Goal: Book appointment/travel/reservation

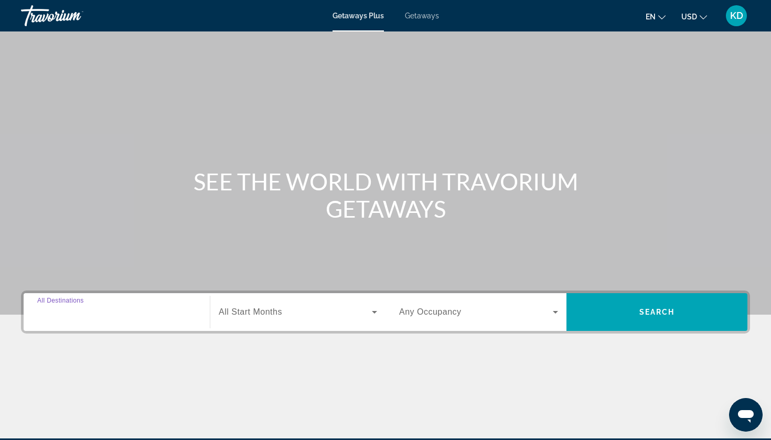
click at [158, 308] on input "Destination All Destinations" at bounding box center [116, 312] width 159 height 13
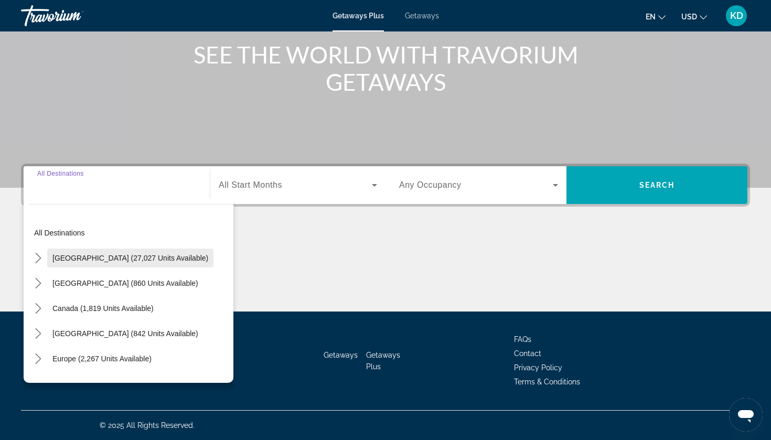
click at [106, 255] on span "[GEOGRAPHIC_DATA] (27,027 units available)" at bounding box center [130, 258] width 156 height 8
type input "**********"
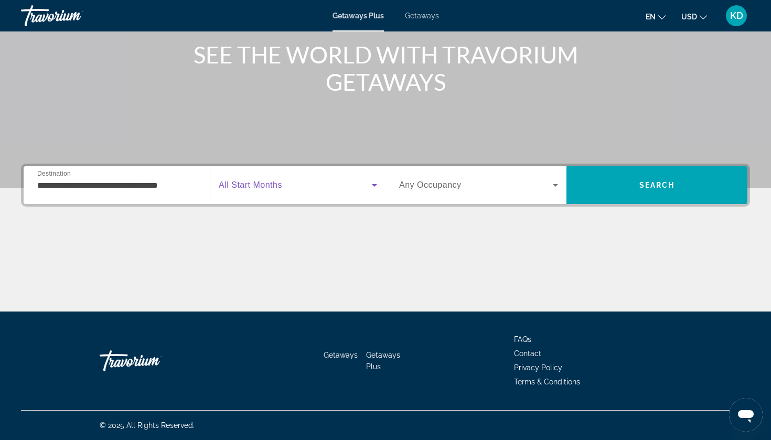
click at [376, 179] on icon "Search widget" at bounding box center [374, 185] width 13 height 13
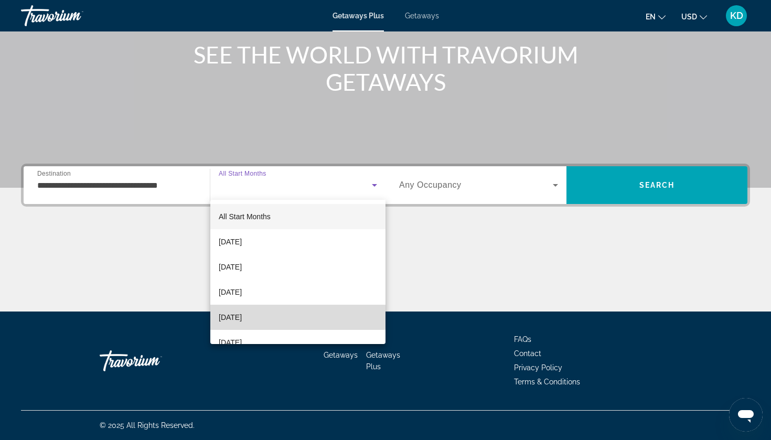
click at [242, 316] on span "[DATE]" at bounding box center [230, 317] width 23 height 13
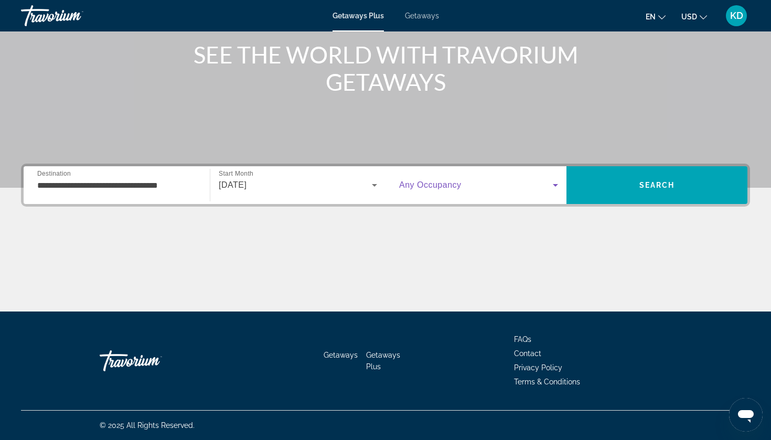
click at [544, 181] on span "Search widget" at bounding box center [476, 185] width 154 height 13
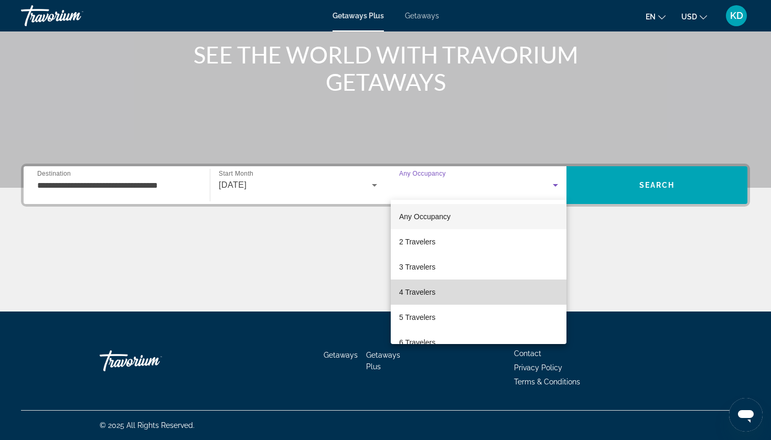
click at [443, 294] on mat-option "4 Travelers" at bounding box center [479, 291] width 176 height 25
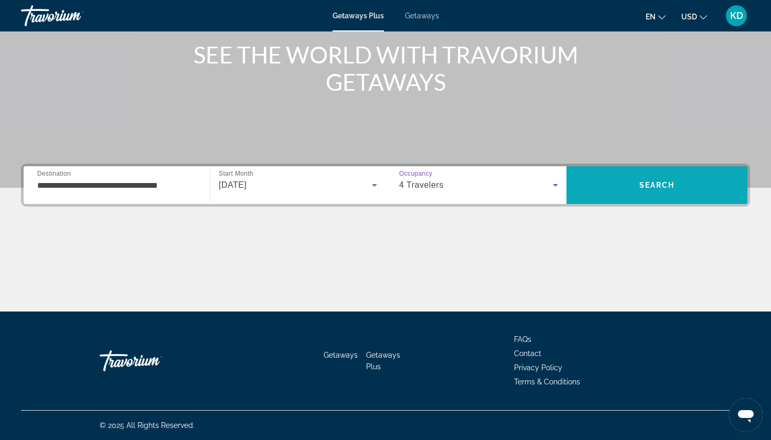
click at [677, 181] on span "Search" at bounding box center [656, 185] width 181 height 25
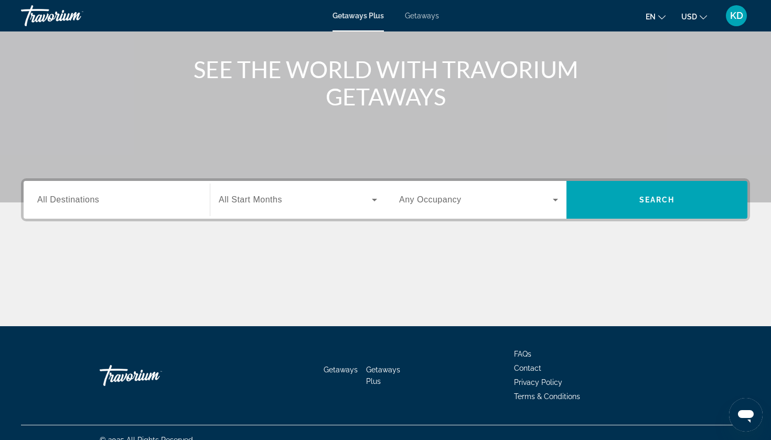
click at [188, 192] on div "Search widget" at bounding box center [116, 200] width 159 height 30
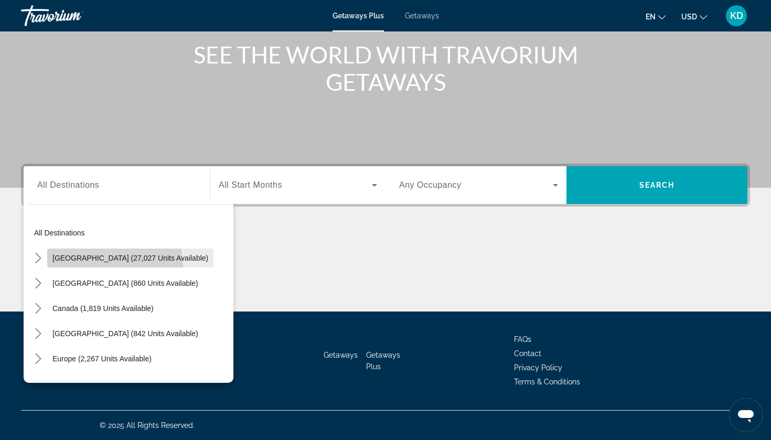
click at [96, 267] on span "Select destination: United States (27,027 units available)" at bounding box center [130, 257] width 166 height 25
type input "**********"
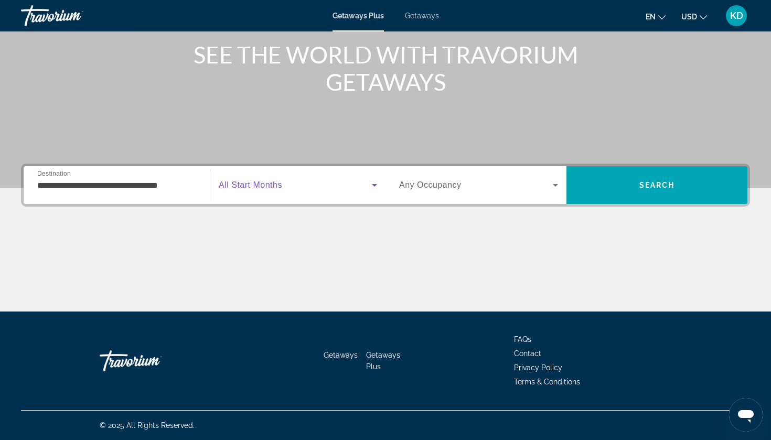
click at [366, 183] on span "Search widget" at bounding box center [295, 185] width 153 height 13
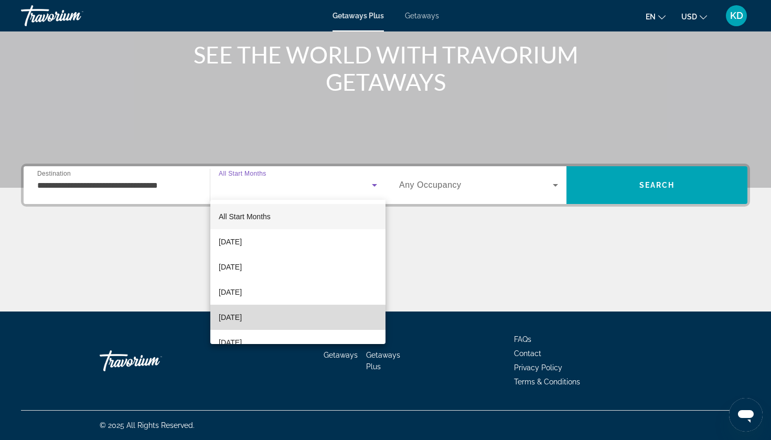
click at [263, 321] on mat-option "[DATE]" at bounding box center [297, 317] width 175 height 25
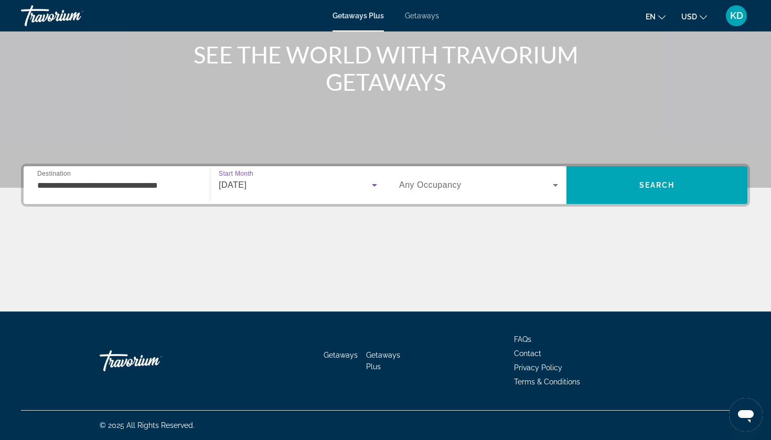
click at [545, 180] on span "Search widget" at bounding box center [476, 185] width 154 height 13
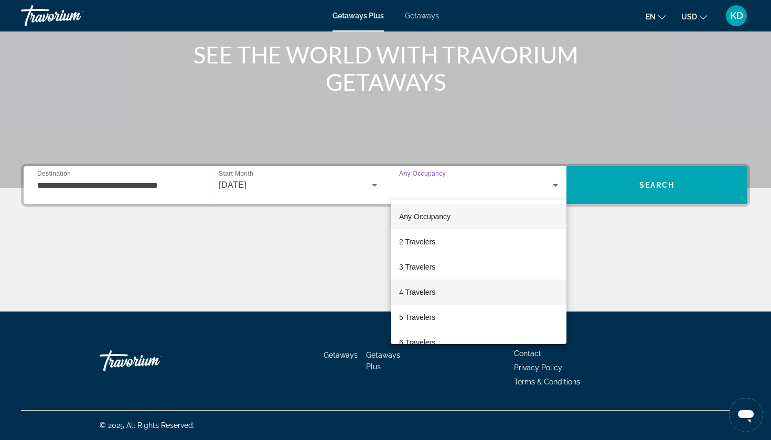
click at [452, 299] on mat-option "4 Travelers" at bounding box center [479, 291] width 176 height 25
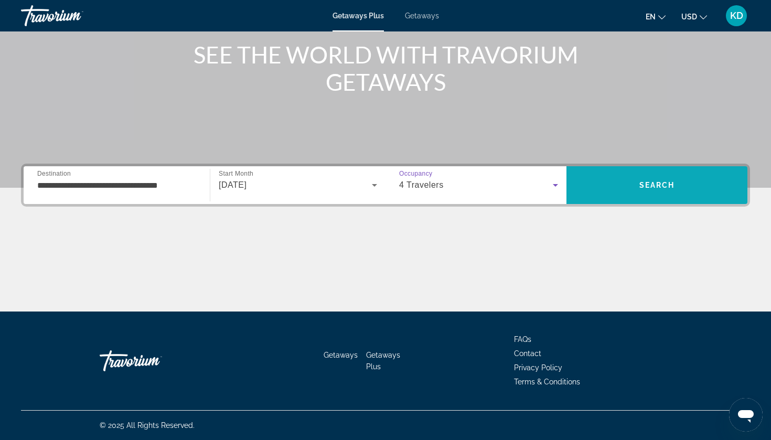
click at [653, 183] on span "Search" at bounding box center [657, 185] width 36 height 8
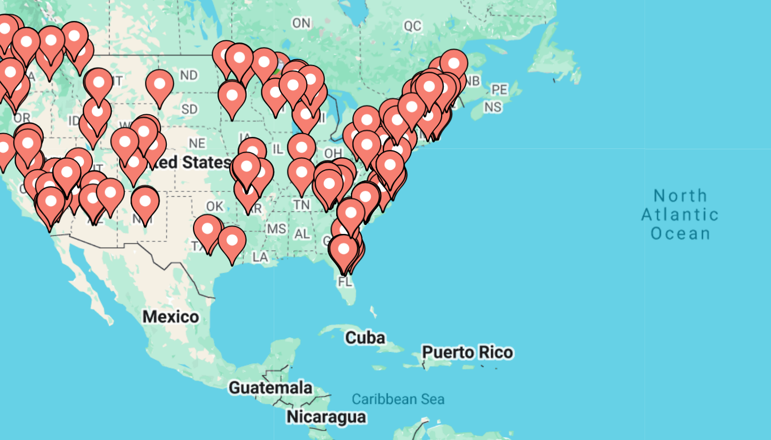
drag, startPoint x: 103, startPoint y: 92, endPoint x: 185, endPoint y: 102, distance: 82.4
click at [185, 102] on div "To activate drag with keyboard, press Alt + Enter. Once in keyboard drag state,…" at bounding box center [385, 230] width 729 height 315
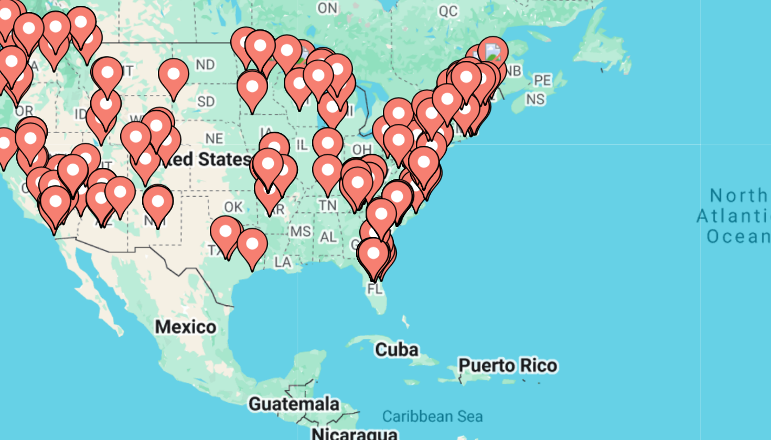
click at [219, 182] on icon "Main content" at bounding box center [223, 189] width 9 height 14
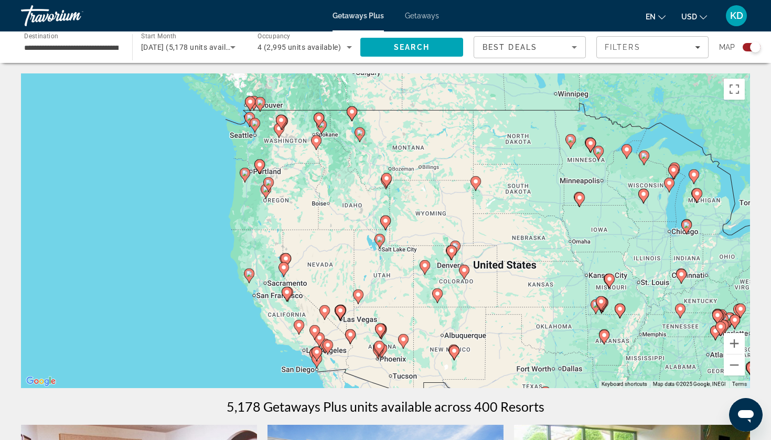
drag, startPoint x: 761, startPoint y: 191, endPoint x: 632, endPoint y: 142, distance: 138.3
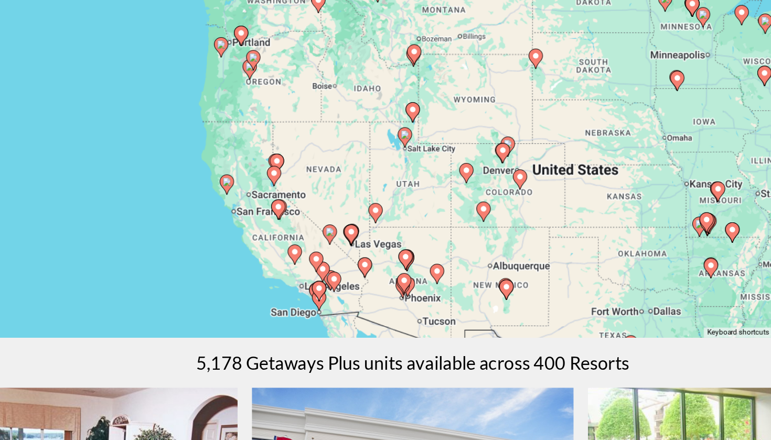
scroll to position [25, 0]
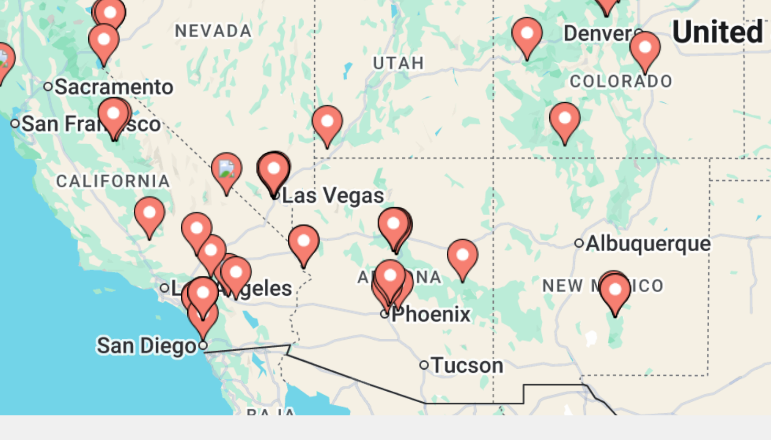
drag, startPoint x: 139, startPoint y: 101, endPoint x: 126, endPoint y: 96, distance: 13.9
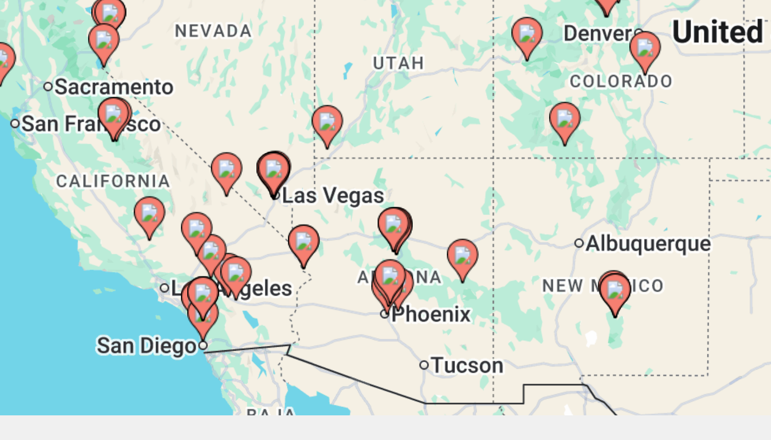
click at [362, 311] on gmp-advanced-marker "Main content" at bounding box center [367, 319] width 10 height 16
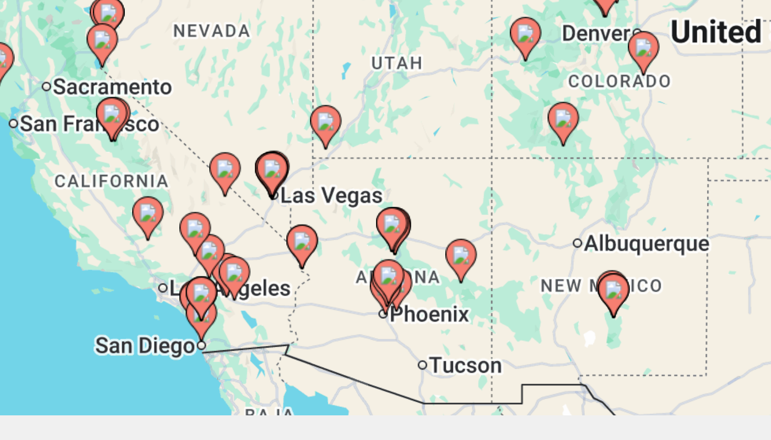
click at [325, 278] on image "Main content" at bounding box center [328, 281] width 6 height 6
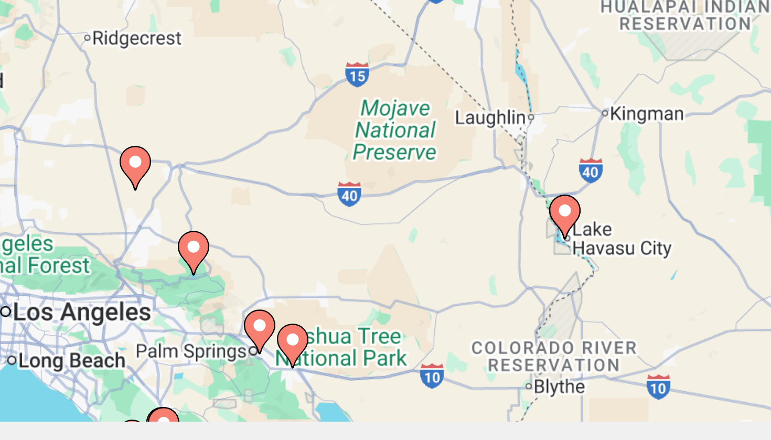
scroll to position [133, 0]
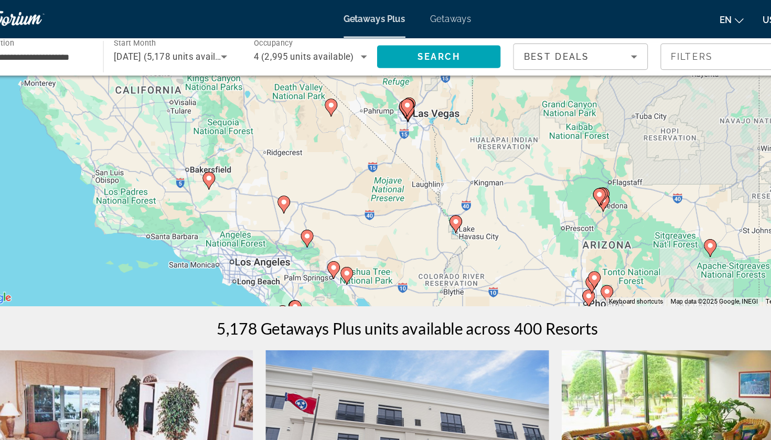
click at [382, 90] on image "Main content" at bounding box center [385, 87] width 6 height 6
type input "**********"
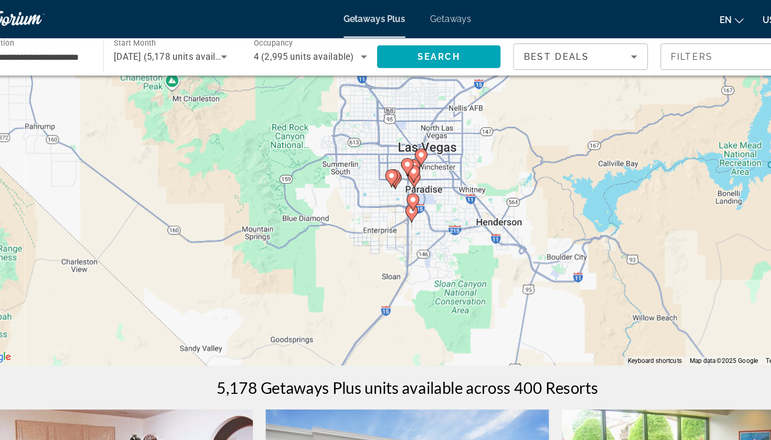
scroll to position [41, 0]
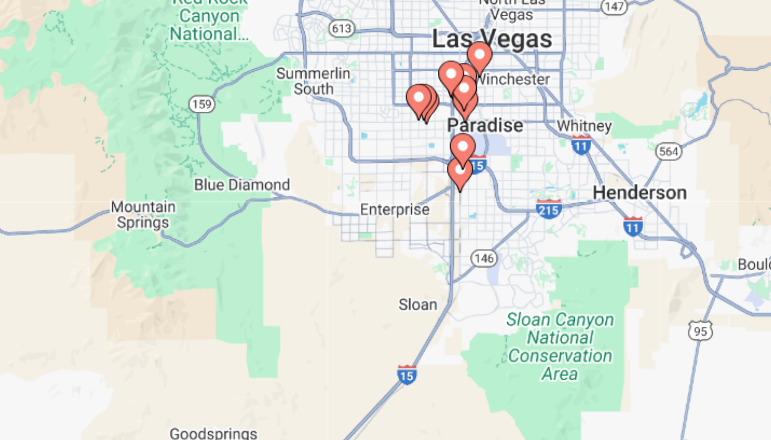
click at [384, 214] on icon "Main content" at bounding box center [388, 221] width 9 height 14
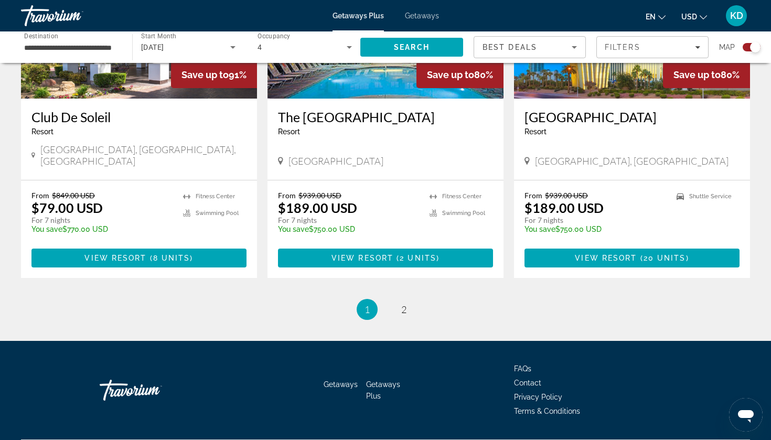
scroll to position [1645, 0]
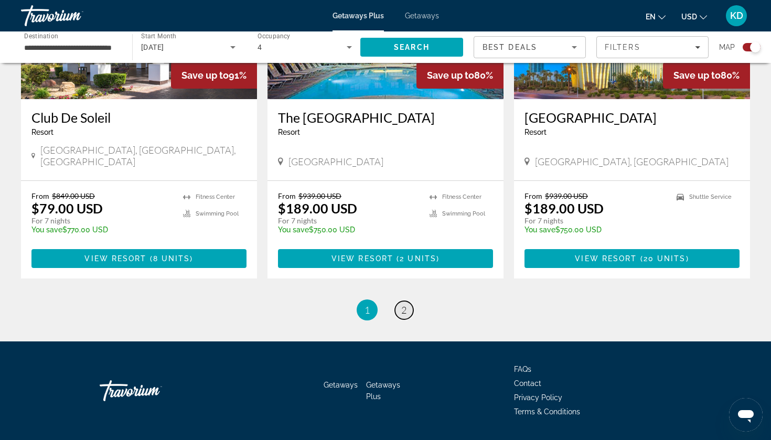
click at [402, 304] on span "2" at bounding box center [403, 310] width 5 height 12
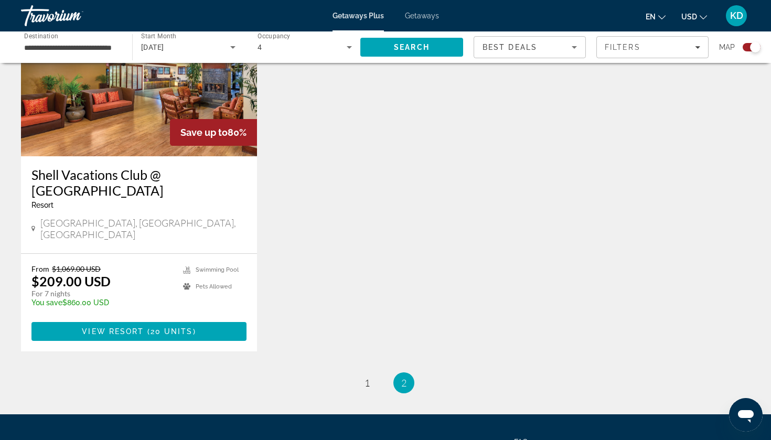
scroll to position [437, 0]
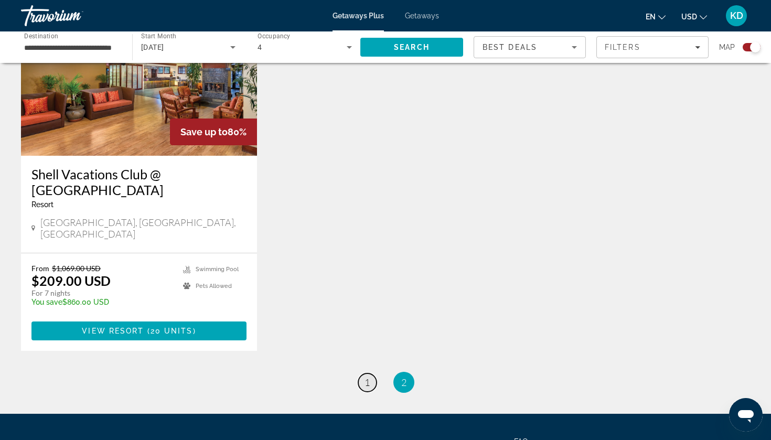
click at [367, 376] on span "1" at bounding box center [366, 382] width 5 height 12
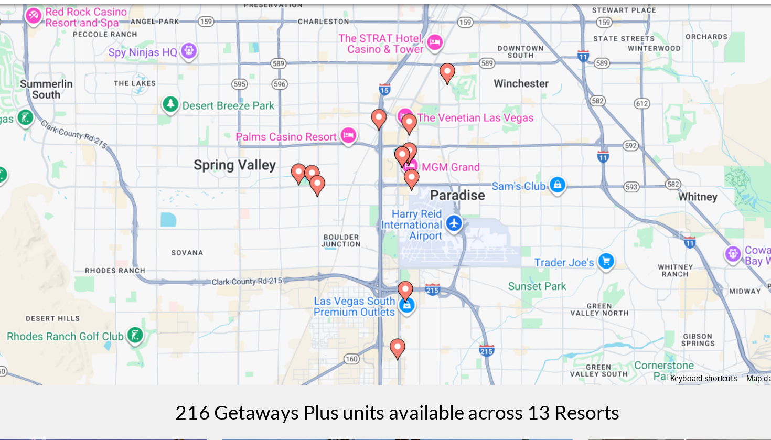
scroll to position [50, 0]
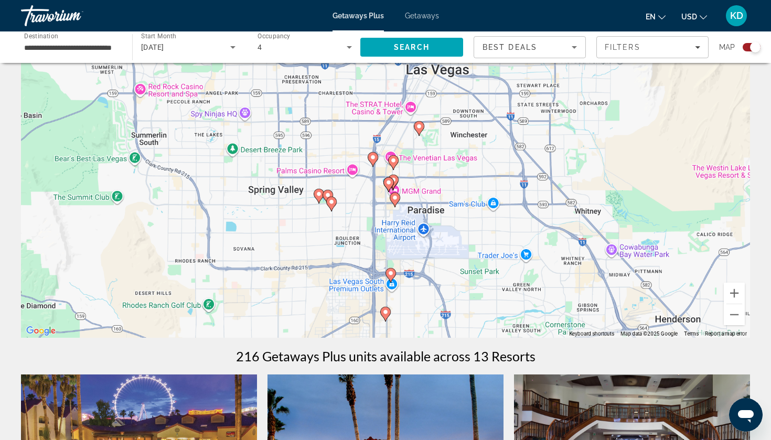
click at [230, 43] on icon "Search widget" at bounding box center [233, 47] width 13 height 13
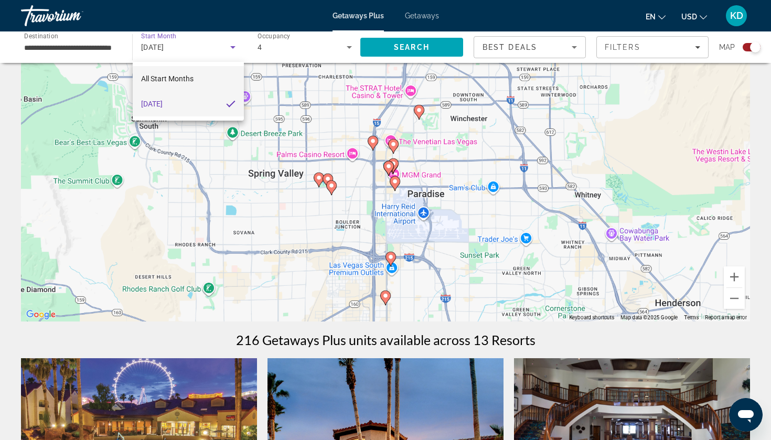
scroll to position [72, 0]
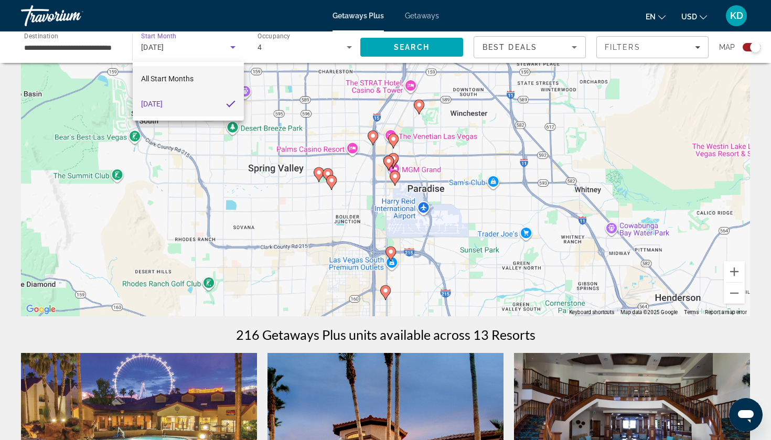
click at [177, 80] on span "All Start Months" at bounding box center [167, 78] width 52 height 8
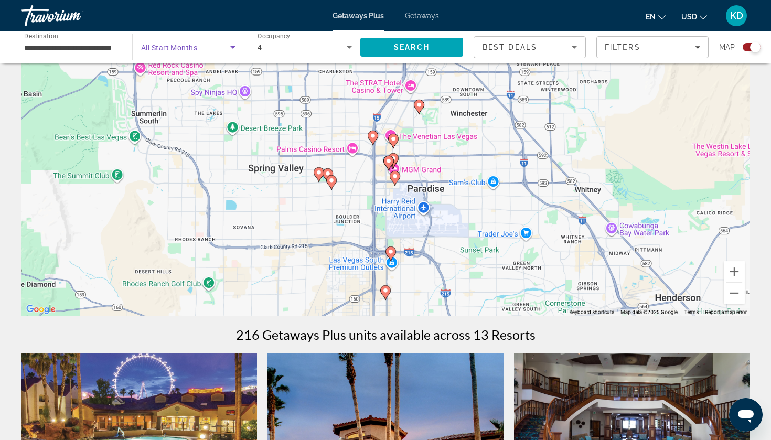
click at [233, 47] on icon "Search widget" at bounding box center [232, 47] width 5 height 3
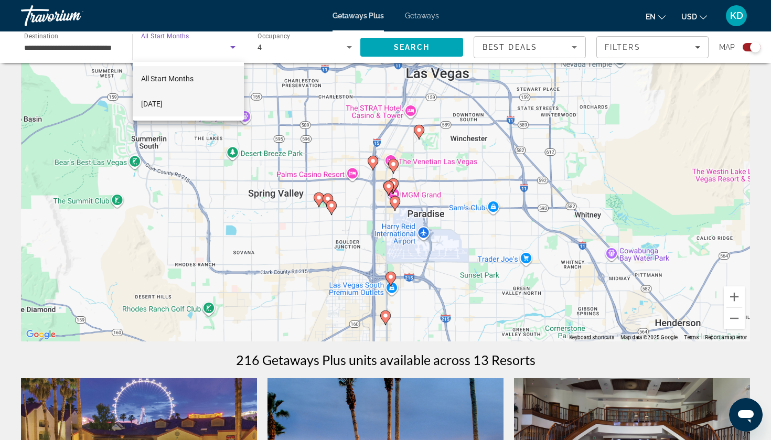
scroll to position [38, 0]
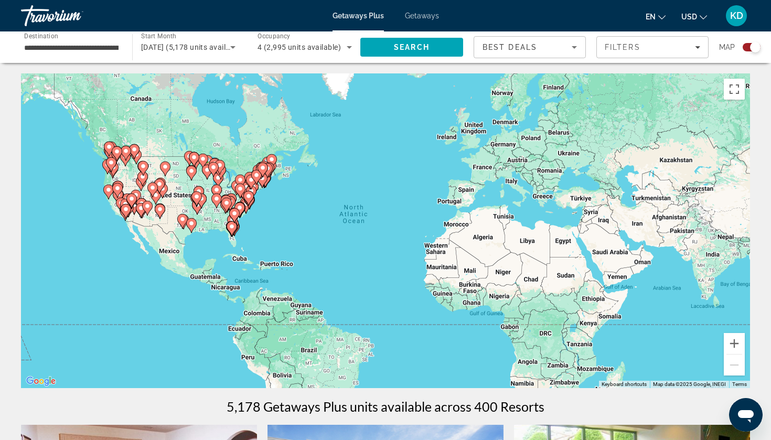
click at [102, 46] on input "**********" at bounding box center [71, 47] width 94 height 13
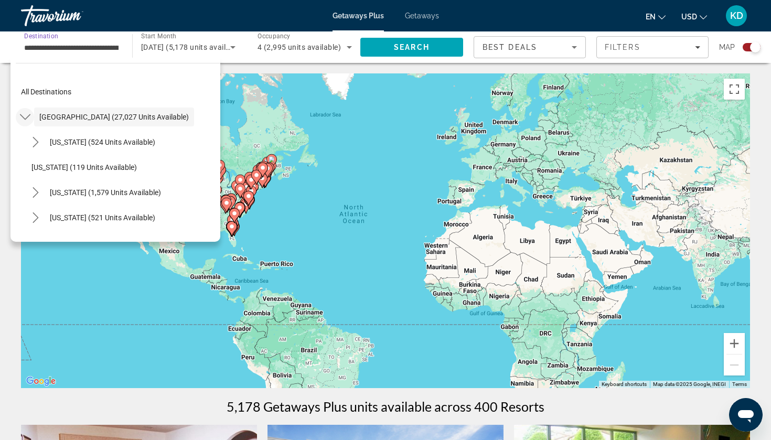
click at [27, 116] on icon "Toggle United States (27,027 units available) submenu" at bounding box center [25, 117] width 10 height 10
click at [27, 116] on icon "Toggle United States (27,027 units available) submenu" at bounding box center [25, 117] width 6 height 10
click at [71, 142] on span "Arizona (524 units available)" at bounding box center [102, 142] width 105 height 8
type input "**********"
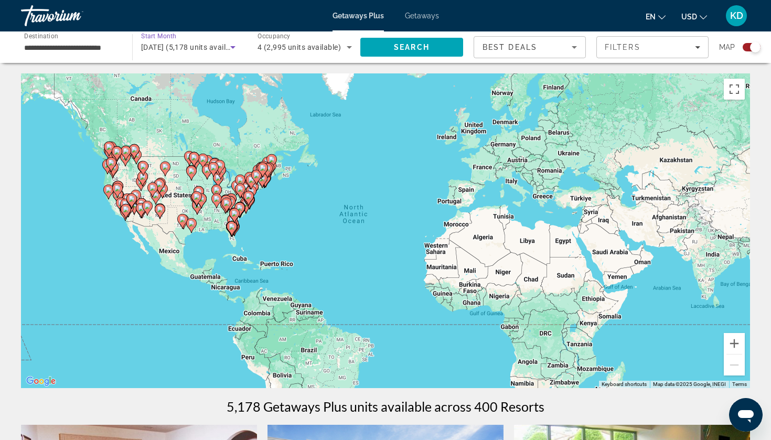
click at [224, 50] on span "[DATE] (5,178 units available)" at bounding box center [192, 47] width 102 height 8
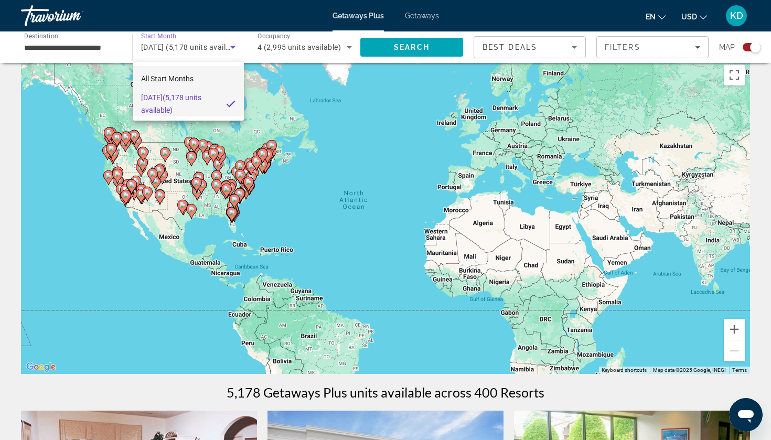
scroll to position [18, 0]
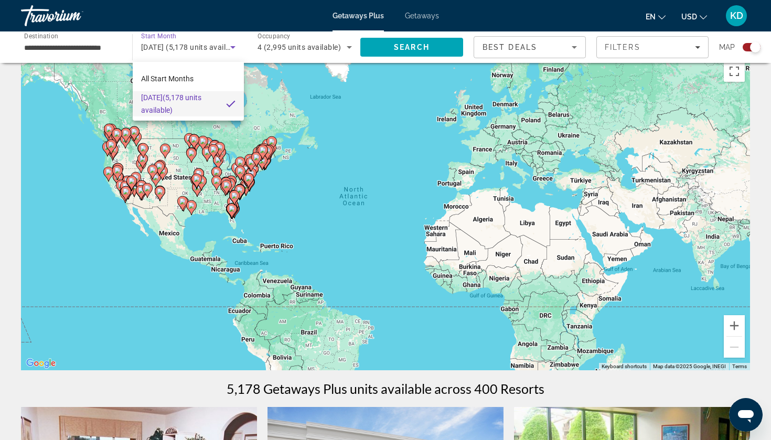
click at [71, 19] on div at bounding box center [385, 220] width 771 height 440
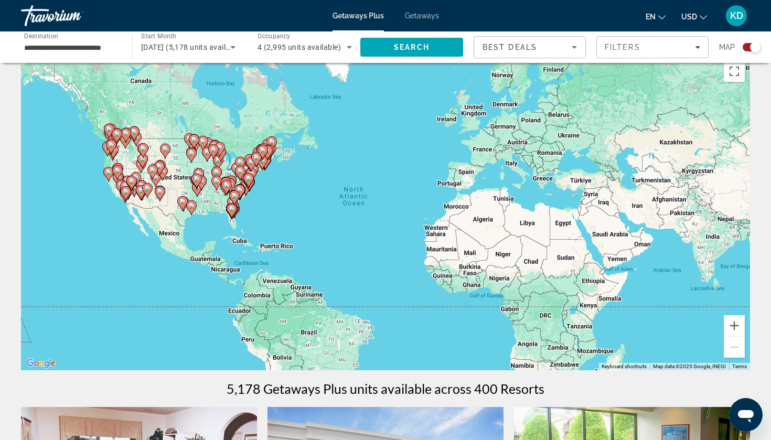
click at [365, 16] on span "Getaways Plus" at bounding box center [357, 16] width 51 height 8
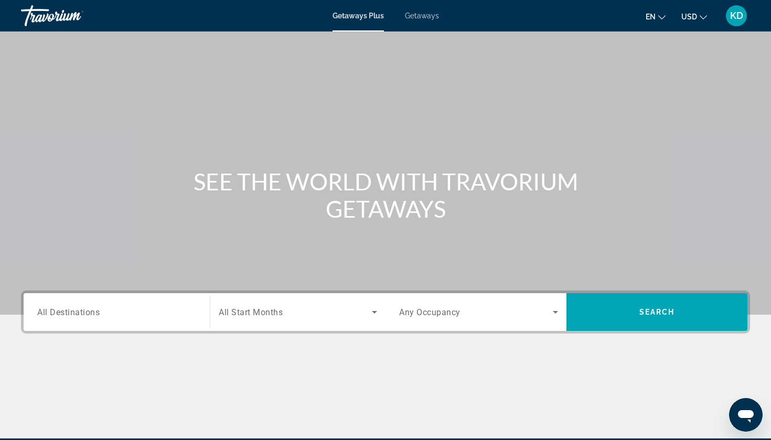
click at [423, 17] on span "Getaways" at bounding box center [422, 16] width 34 height 8
click at [394, 17] on li "Getaways" at bounding box center [416, 16] width 45 height 8
click at [359, 17] on span "Getaways Plus" at bounding box center [357, 16] width 51 height 8
click at [186, 314] on input "Destination All Destinations" at bounding box center [116, 312] width 159 height 13
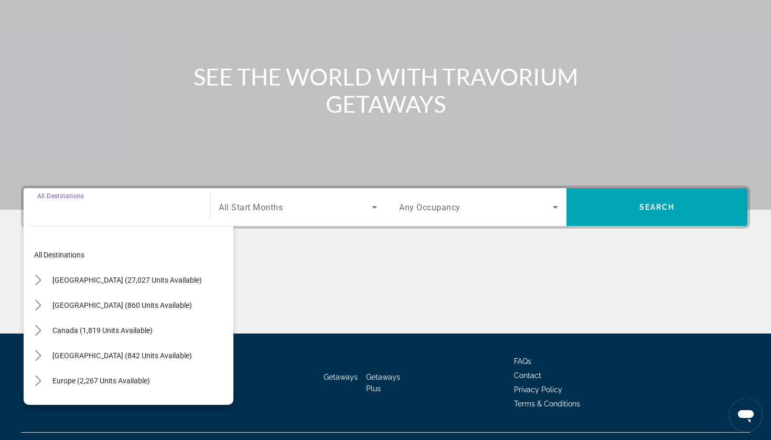
scroll to position [127, 0]
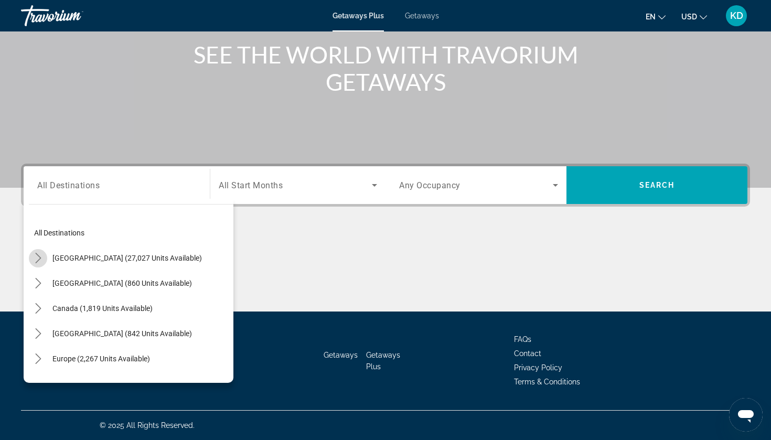
click at [36, 254] on icon "Toggle United States (27,027 units available) submenu" at bounding box center [38, 258] width 6 height 10
click at [49, 282] on icon "Toggle Arizona (524 units available) submenu" at bounding box center [49, 283] width 10 height 10
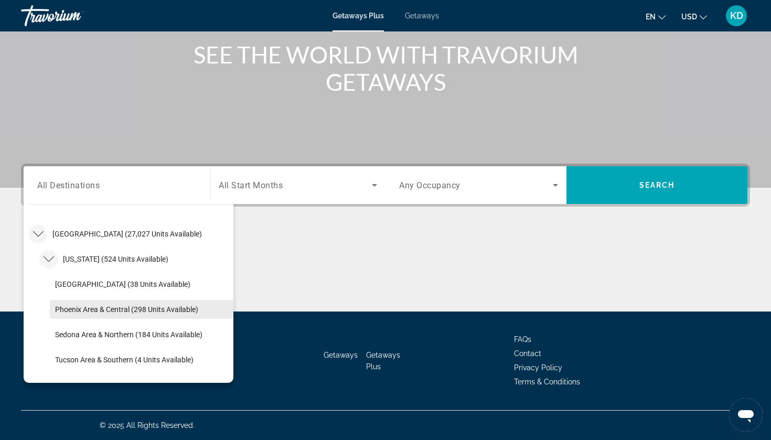
scroll to position [12, 0]
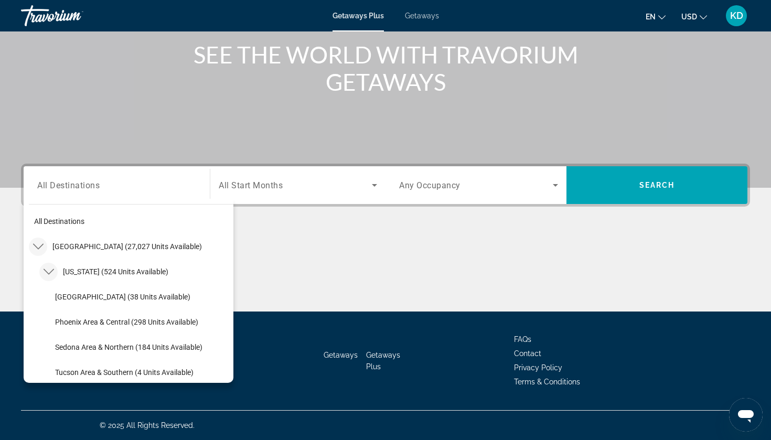
click at [319, 189] on span "Search widget" at bounding box center [295, 185] width 153 height 13
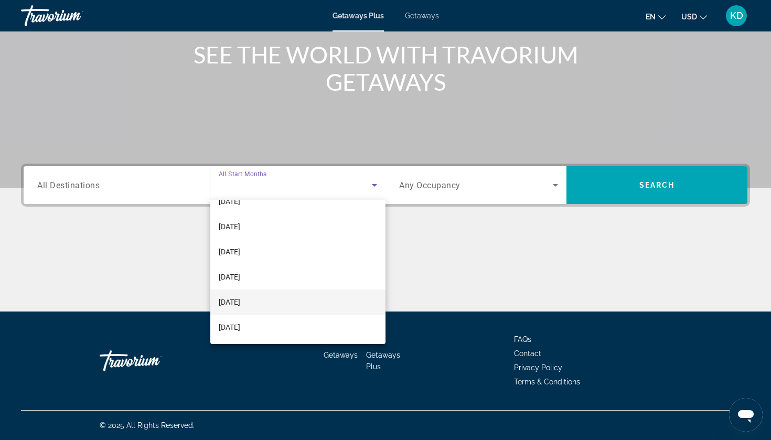
scroll to position [217, 0]
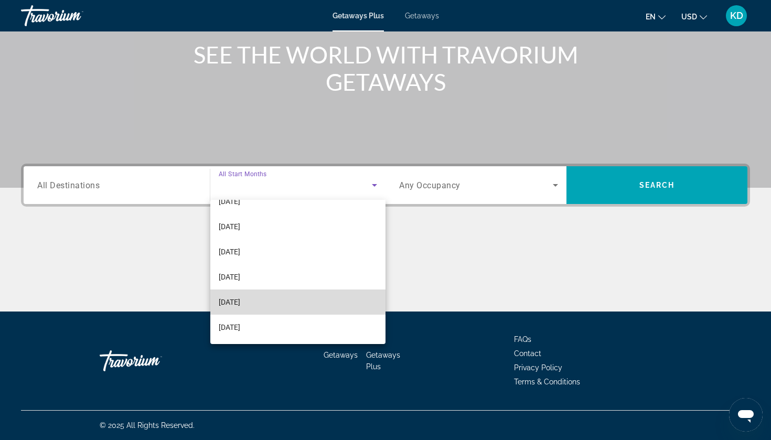
click at [283, 297] on mat-option "[DATE]" at bounding box center [297, 301] width 175 height 25
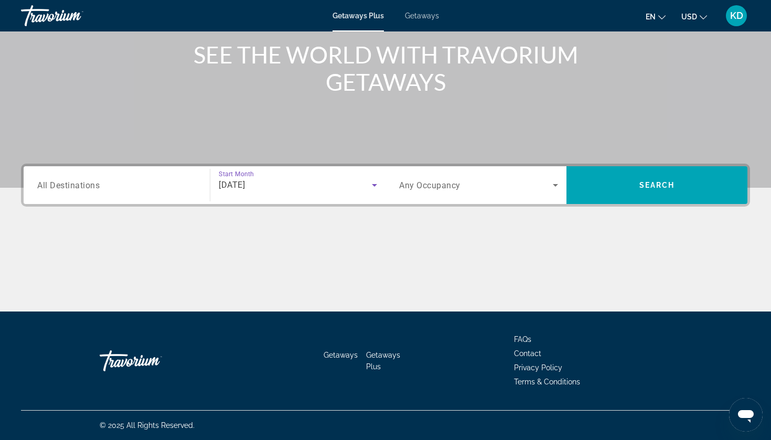
click at [361, 190] on div "[DATE]" at bounding box center [295, 185] width 153 height 13
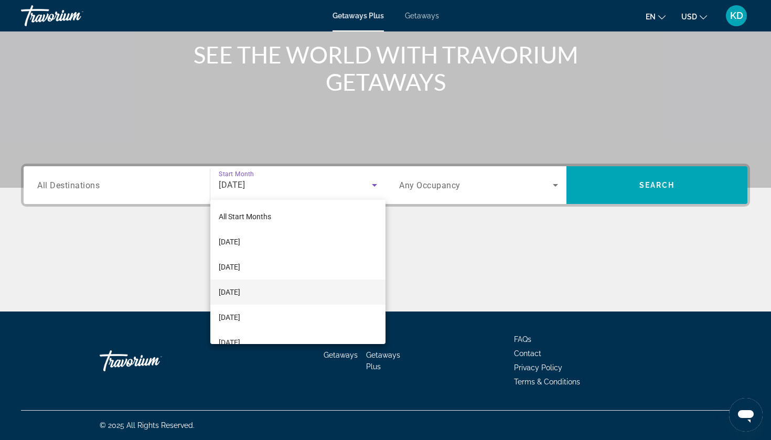
scroll to position [0, 0]
click at [295, 297] on mat-option "[DATE]" at bounding box center [297, 291] width 175 height 25
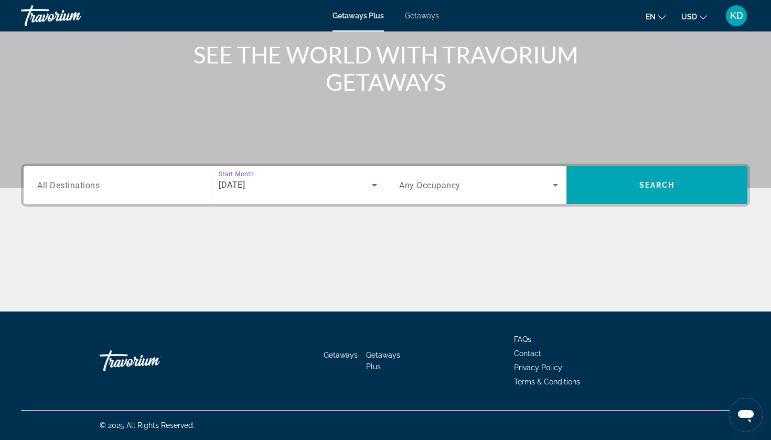
click at [540, 186] on span "Search widget" at bounding box center [476, 185] width 154 height 13
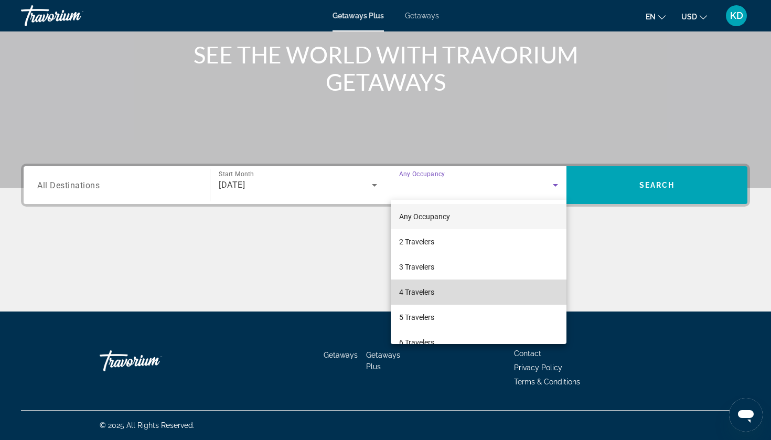
click at [428, 289] on span "4 Travelers" at bounding box center [416, 292] width 35 height 13
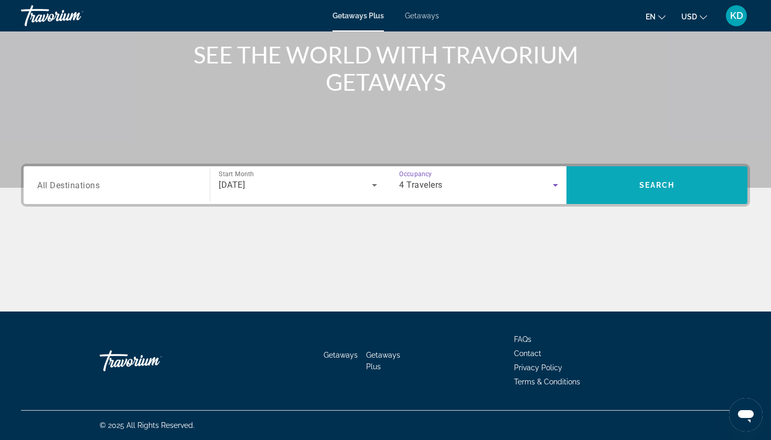
click at [667, 178] on span "Search" at bounding box center [656, 185] width 181 height 25
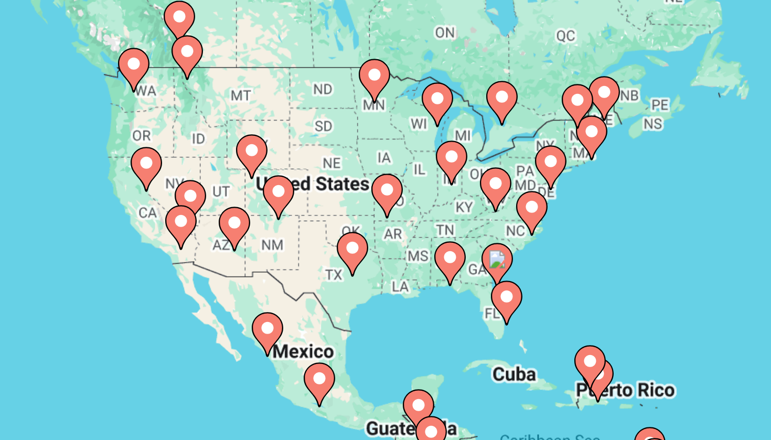
click at [68, 78] on div "To activate drag with keyboard, press Alt + Enter. Once in keyboard drag state,…" at bounding box center [385, 230] width 729 height 315
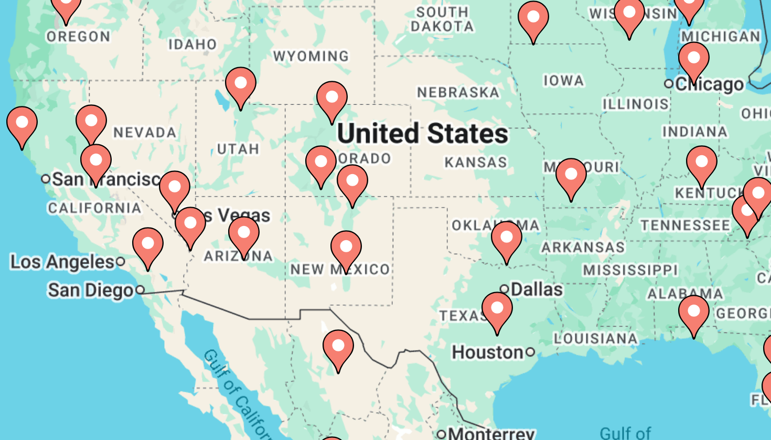
click at [126, 202] on gmp-advanced-marker "Main content" at bounding box center [131, 210] width 10 height 16
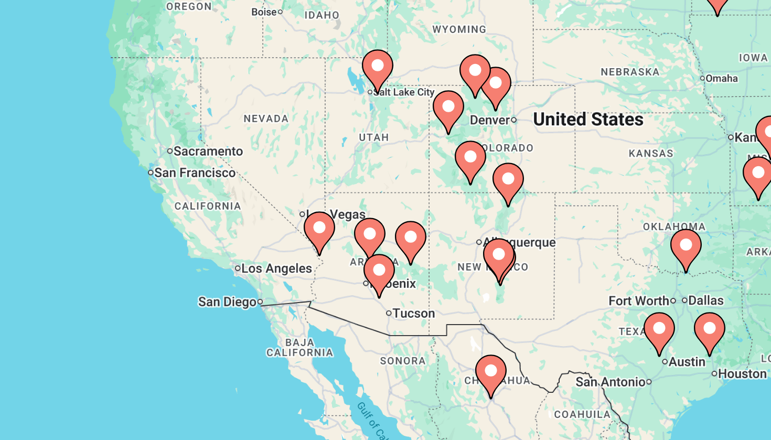
click at [68, 78] on div "To activate drag with keyboard, press Alt + Enter. Once in keyboard drag state,…" at bounding box center [385, 230] width 729 height 315
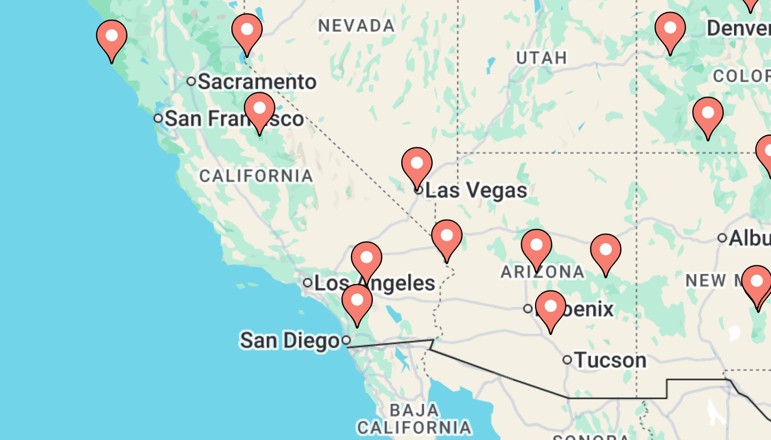
drag, startPoint x: 196, startPoint y: 99, endPoint x: 182, endPoint y: 92, distance: 15.0
click at [182, 92] on div "To activate drag with keyboard, press Alt + Enter. Once in keyboard drag state,…" at bounding box center [385, 230] width 729 height 315
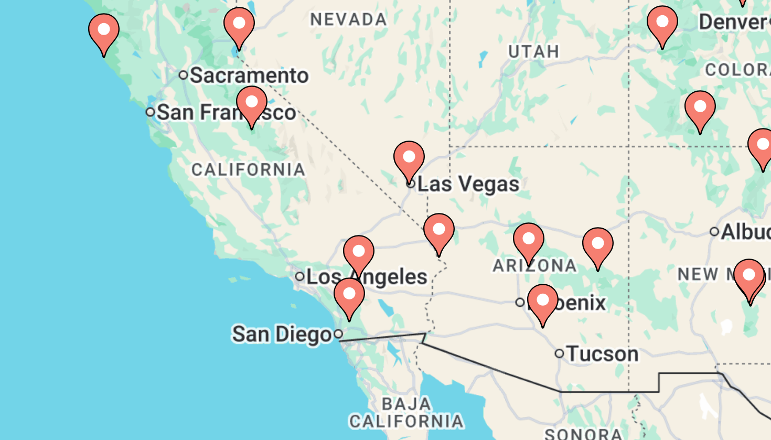
click at [201, 183] on image "Main content" at bounding box center [204, 186] width 6 height 6
click at [134, 73] on div "To activate drag with keyboard, press Alt + Enter. Once in keyboard drag state,…" at bounding box center [385, 230] width 729 height 315
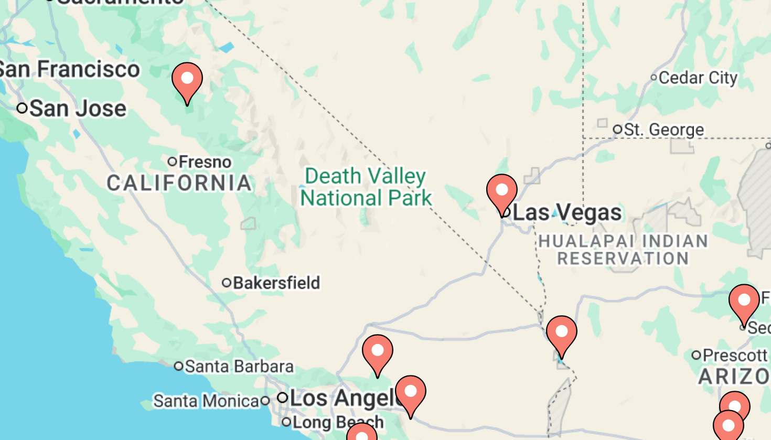
click at [232, 194] on image "Main content" at bounding box center [235, 197] width 6 height 6
type input "**********"
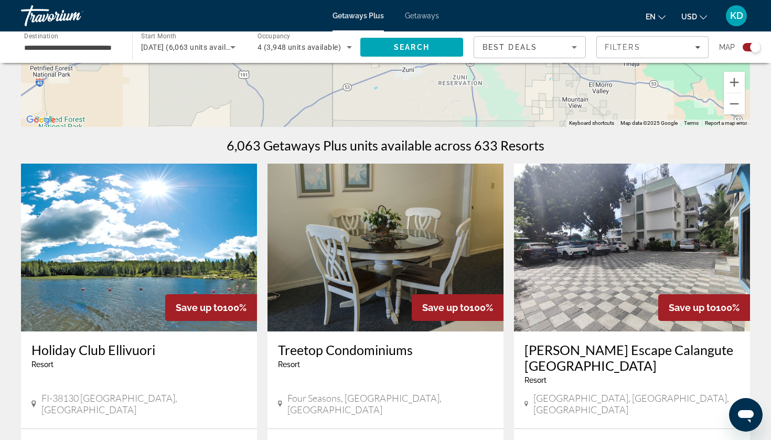
scroll to position [266, 0]
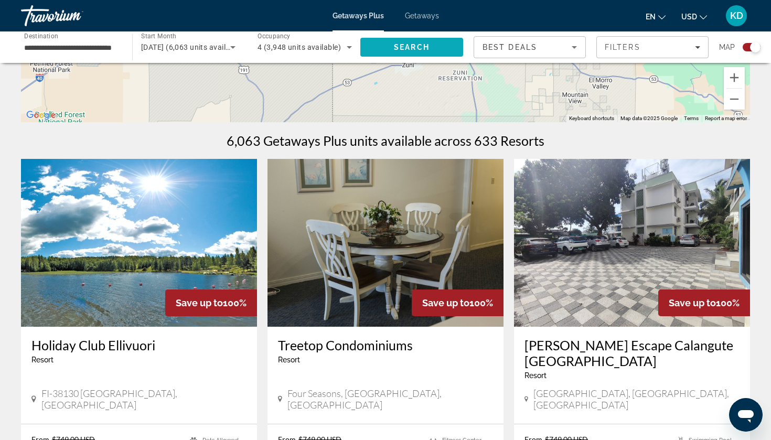
click at [377, 44] on span "Search" at bounding box center [411, 47] width 103 height 25
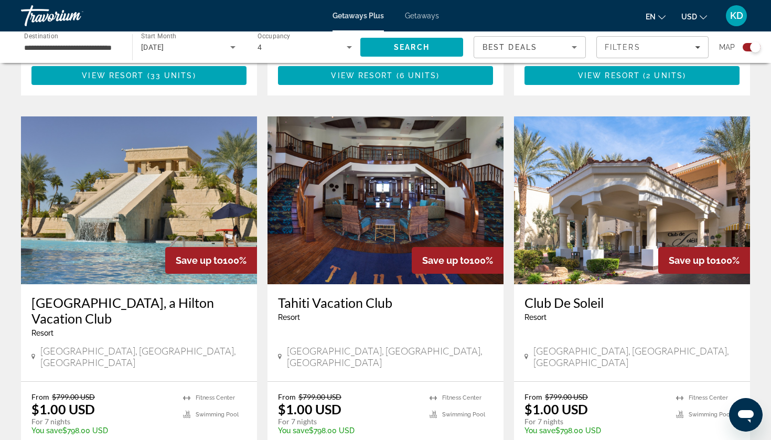
scroll to position [693, 0]
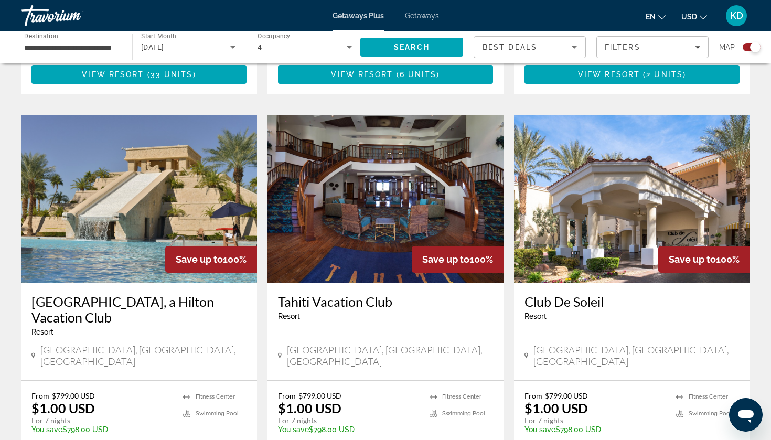
click at [113, 294] on h3 "Cancun Las Vegas, a Hilton Vacation Club" at bounding box center [138, 309] width 215 height 31
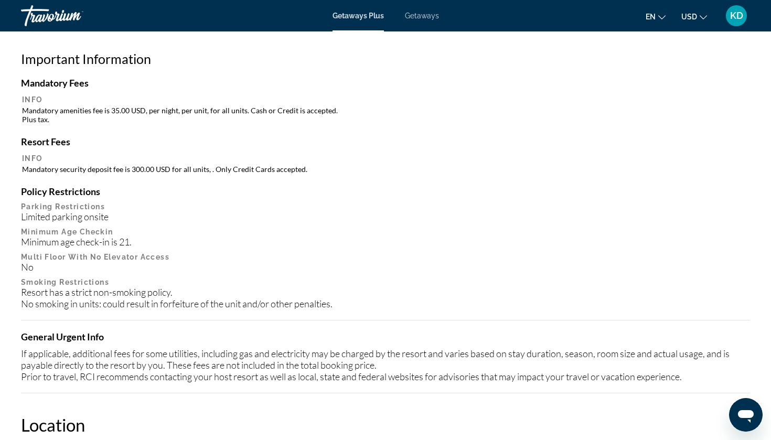
scroll to position [1004, 0]
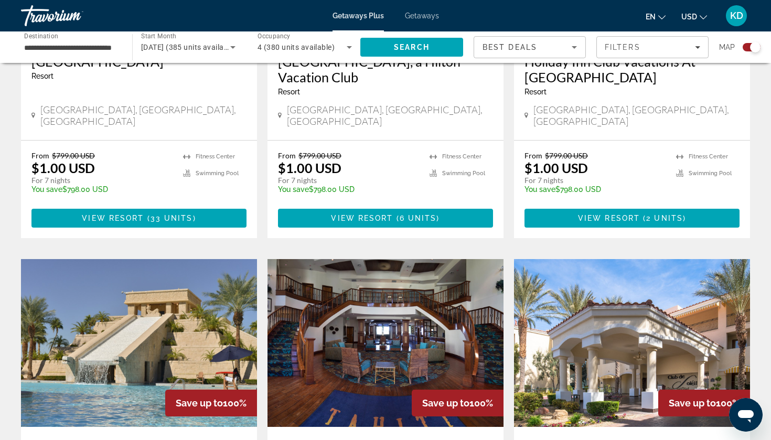
scroll to position [552, 0]
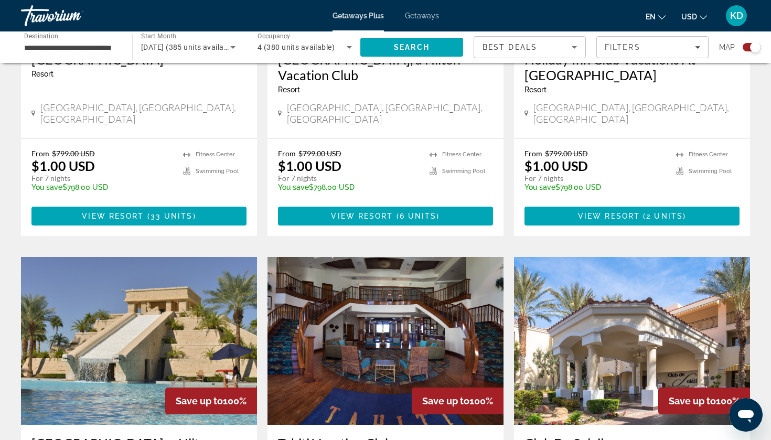
click at [747, 46] on div "Search widget" at bounding box center [751, 47] width 18 height 8
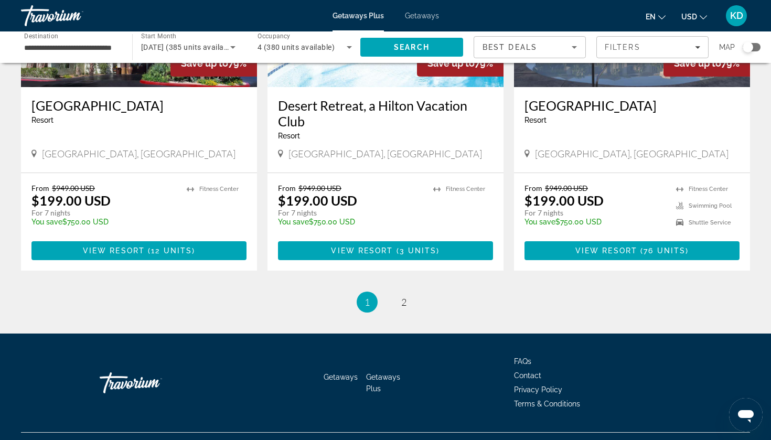
scroll to position [1320, 0]
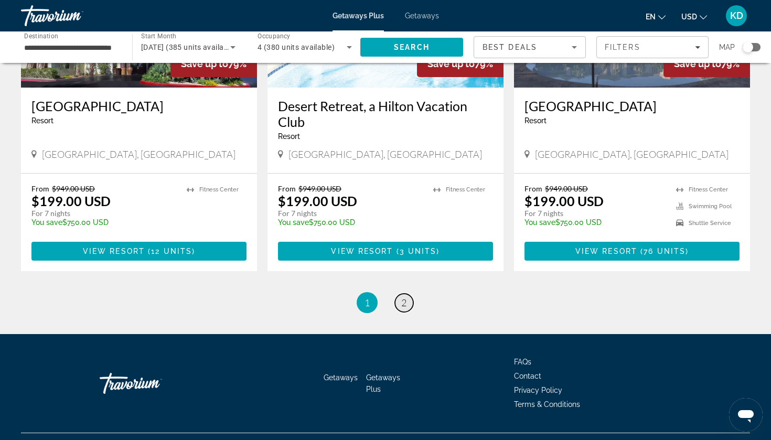
click at [406, 297] on span "2" at bounding box center [403, 303] width 5 height 12
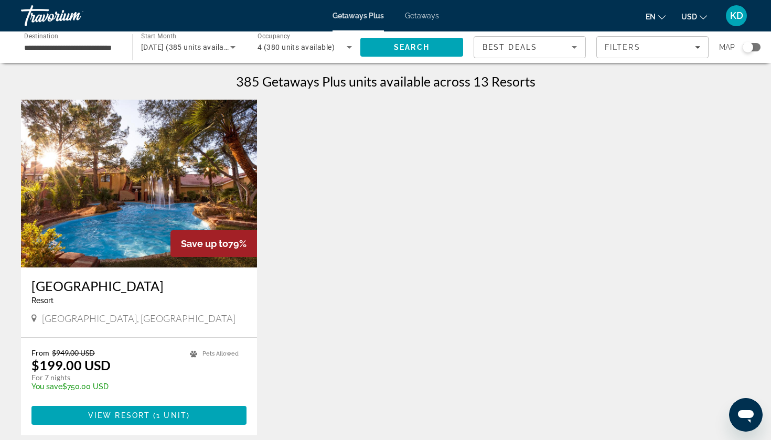
click at [136, 204] on img "Main content" at bounding box center [139, 184] width 236 height 168
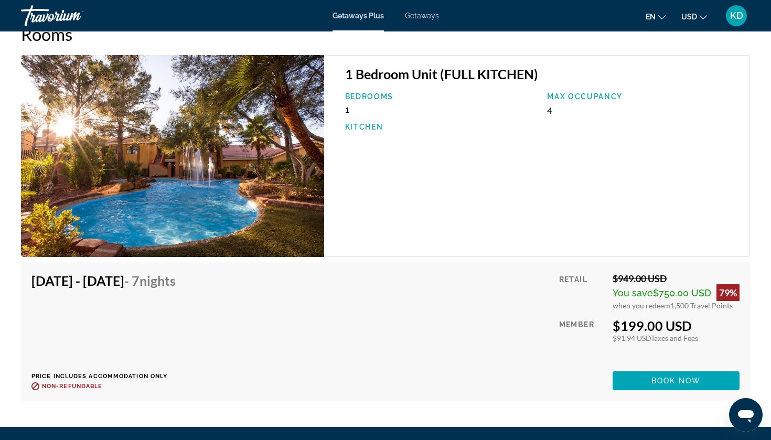
scroll to position [1661, 0]
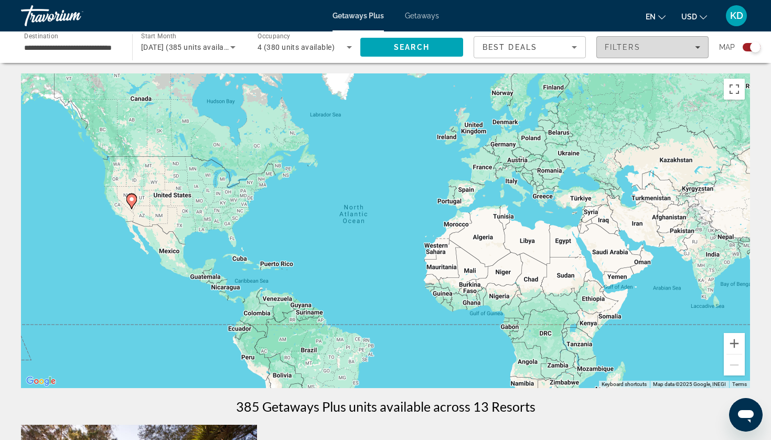
click at [663, 49] on div "Filters" at bounding box center [652, 47] width 95 height 8
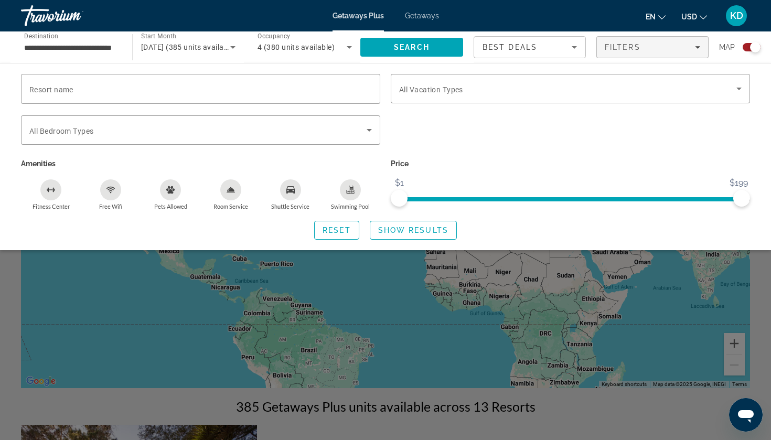
click at [573, 46] on icon "Sort by" at bounding box center [574, 47] width 13 height 13
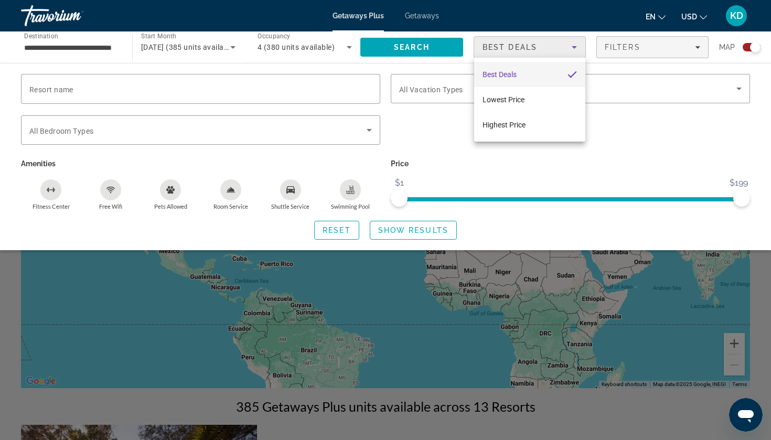
click at [266, 290] on div at bounding box center [385, 220] width 771 height 440
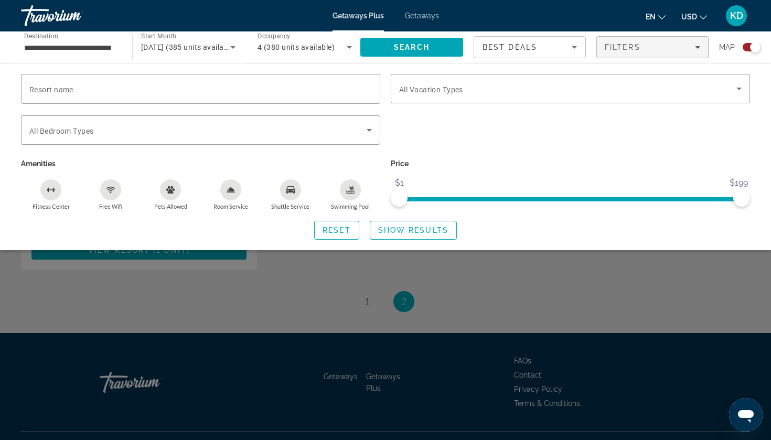
scroll to position [507, 0]
